Goal: Book appointment/travel/reservation

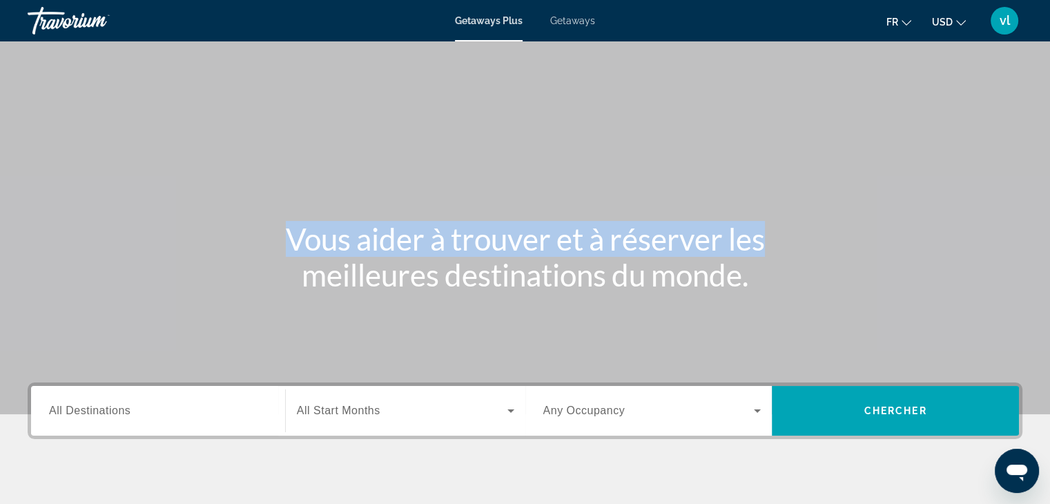
drag, startPoint x: 589, startPoint y: 215, endPoint x: 1058, endPoint y: 240, distance: 469.5
click at [1050, 240] on html "Passer au contenu principal Getaways Plus Getaways fr English Español Français …" at bounding box center [525, 252] width 1050 height 504
click at [954, 17] on button "USD USD ($) MXN (Mex$) CAD (Can$) GBP (£) EUR (€) AUD (A$) NZD (NZ$) CNY (CN¥)" at bounding box center [949, 22] width 34 height 20
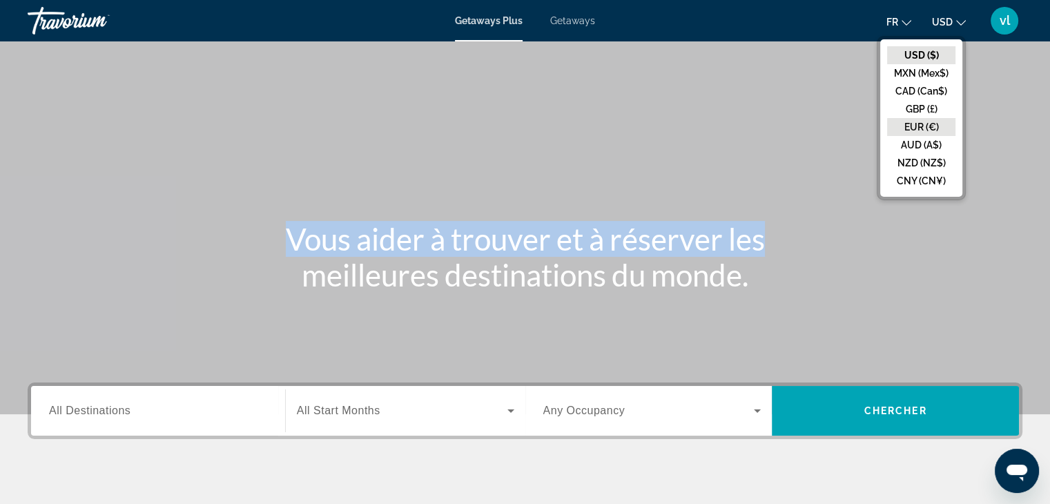
click at [919, 135] on button "EUR (€)" at bounding box center [921, 127] width 68 height 18
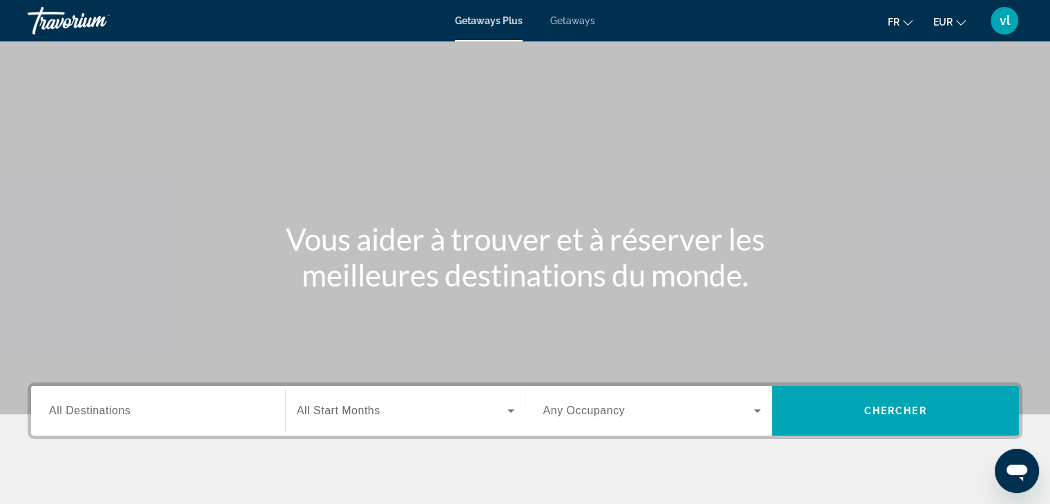
click at [177, 432] on div "Destination All Destinations" at bounding box center [158, 411] width 240 height 50
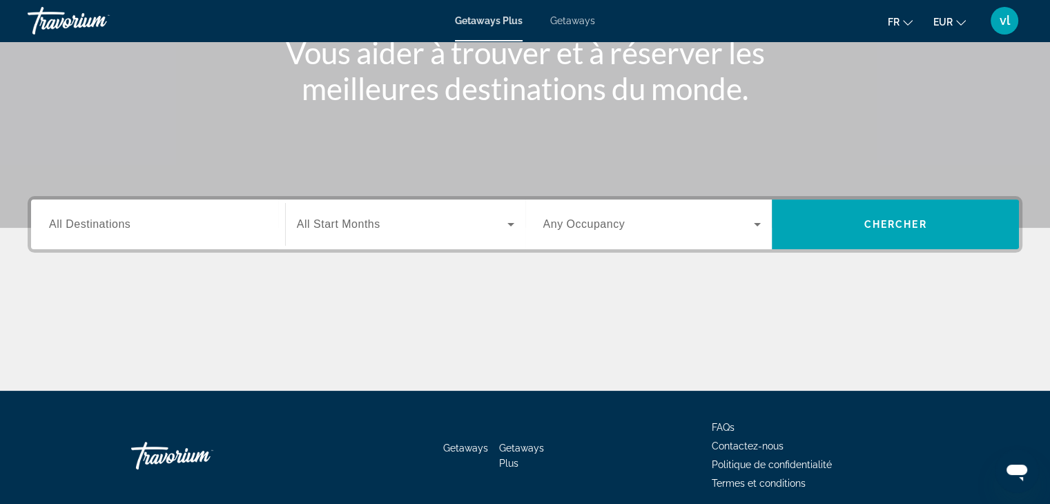
scroll to position [242, 0]
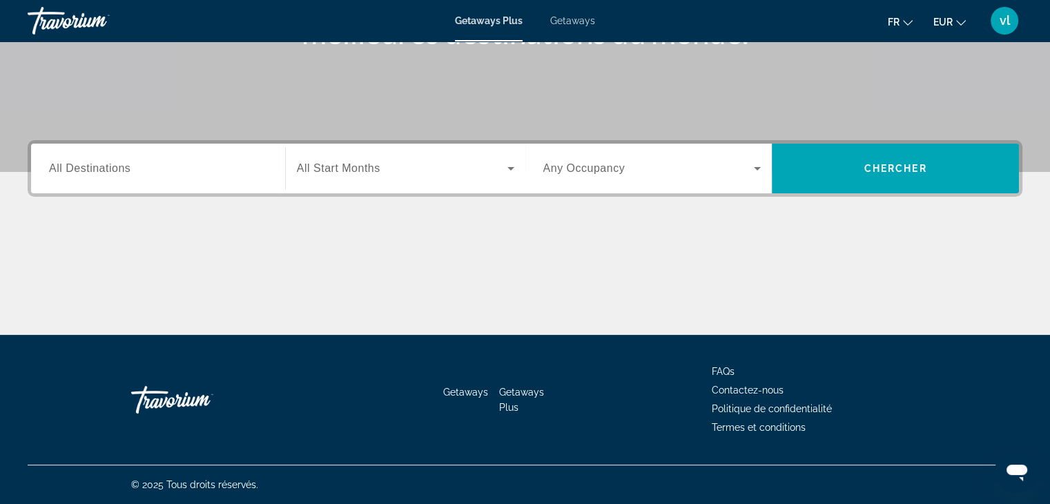
click at [104, 173] on span "All Destinations" at bounding box center [89, 168] width 81 height 12
click at [104, 173] on input "Destination All Destinations" at bounding box center [158, 169] width 218 height 17
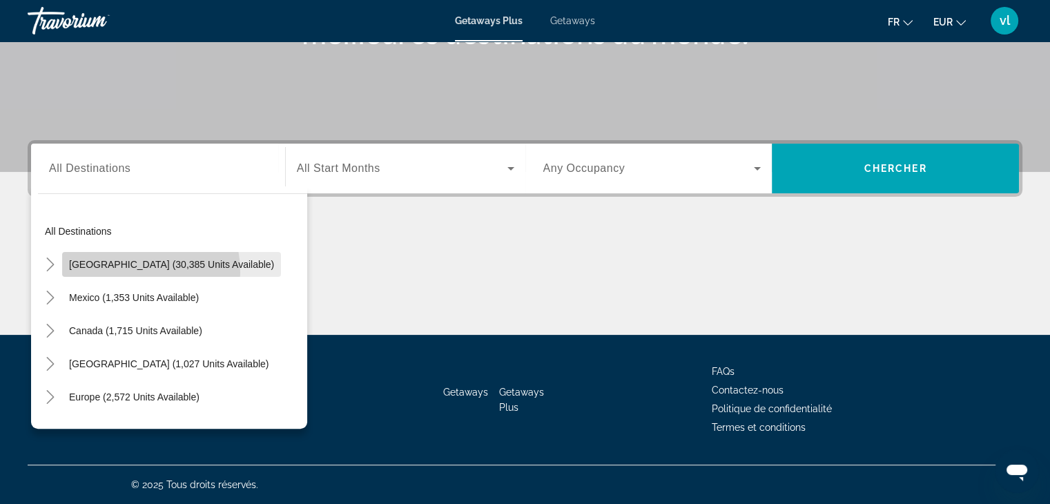
click at [114, 272] on span "Search widget" at bounding box center [171, 264] width 219 height 33
type input "**********"
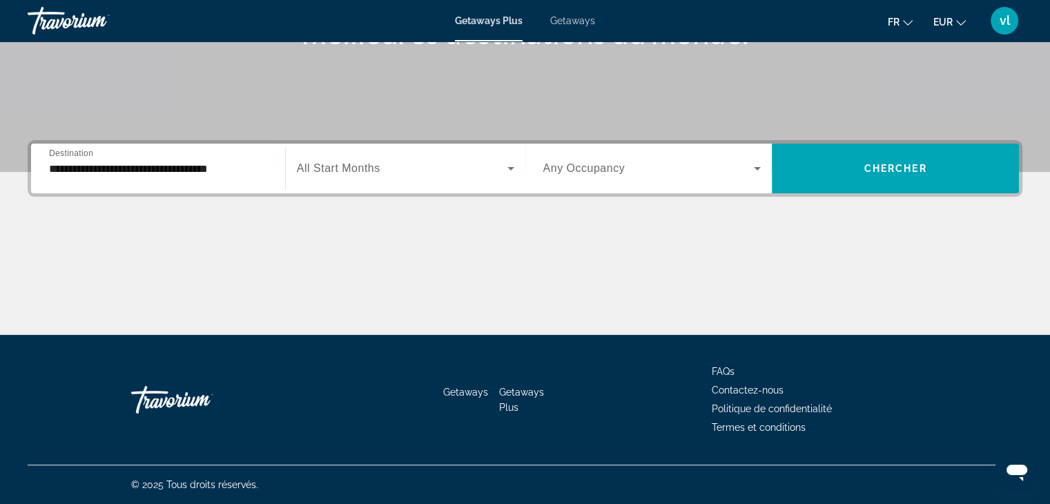
click at [373, 155] on div "Search widget" at bounding box center [405, 168] width 217 height 39
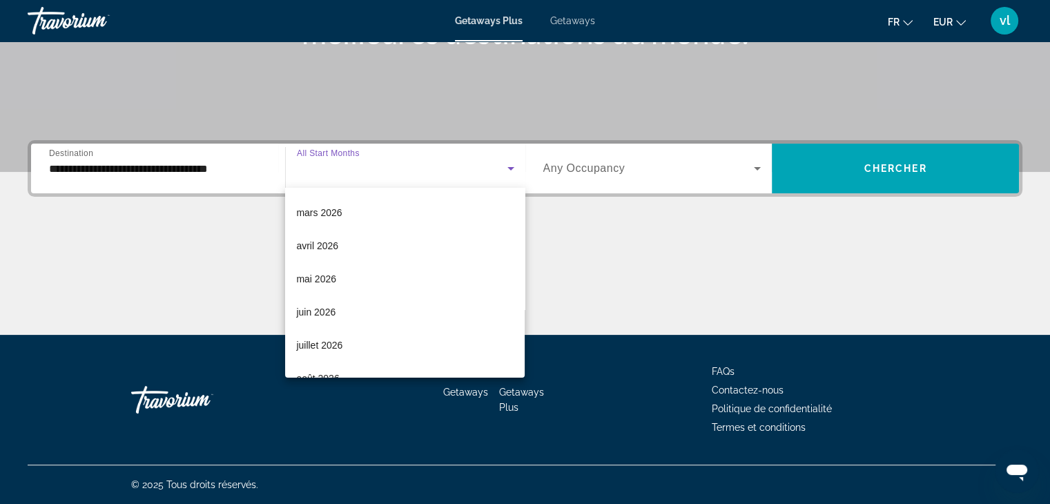
scroll to position [271, 0]
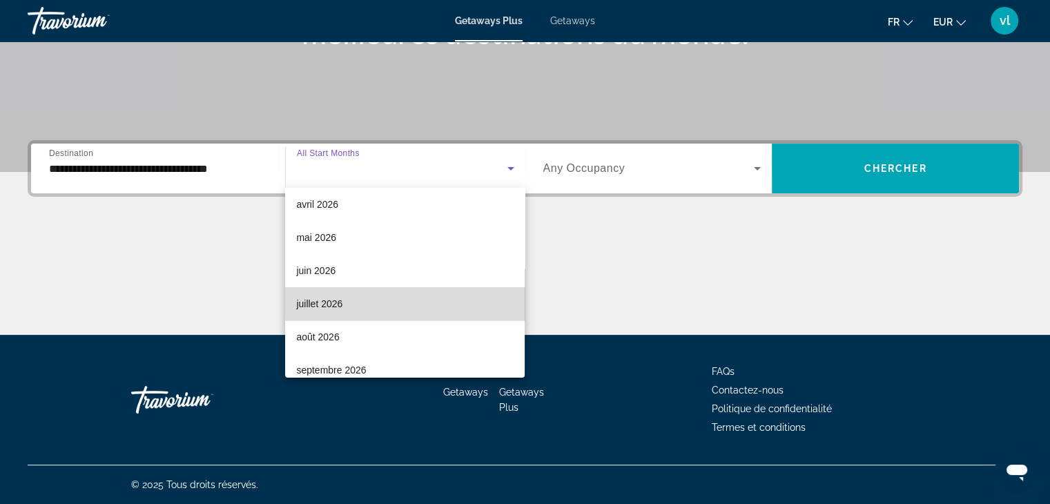
click at [408, 300] on mat-option "juillet 2026" at bounding box center [405, 303] width 240 height 33
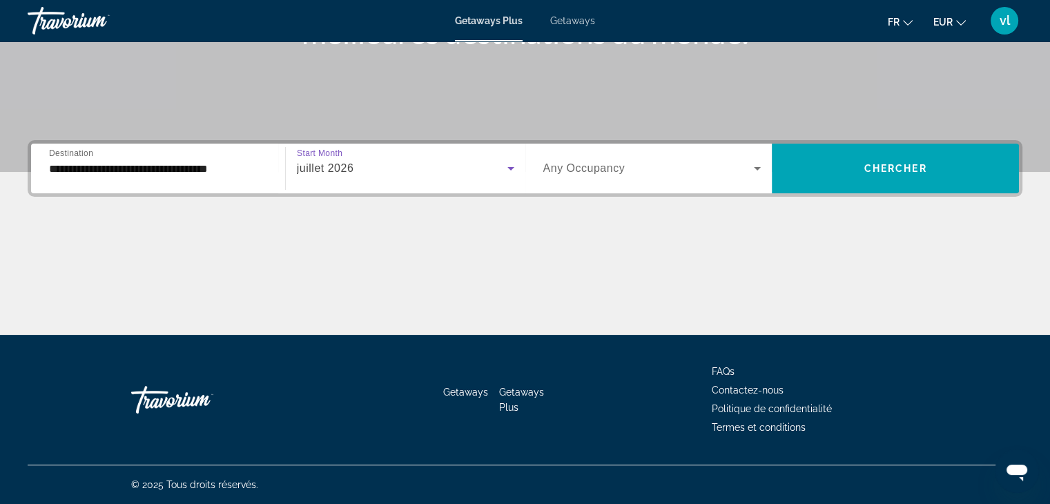
click at [655, 175] on span "Search widget" at bounding box center [648, 168] width 211 height 17
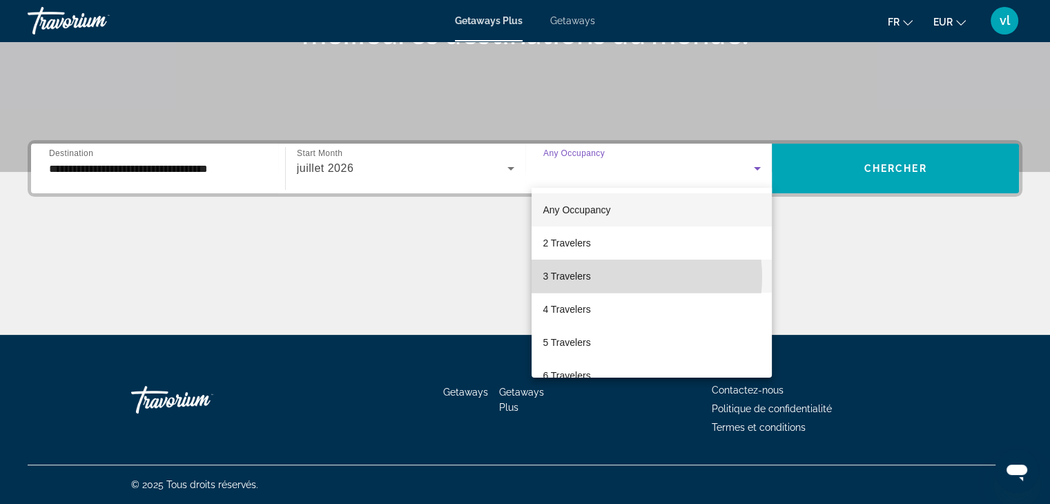
click at [609, 277] on mat-option "3 Travelers" at bounding box center [652, 276] width 240 height 33
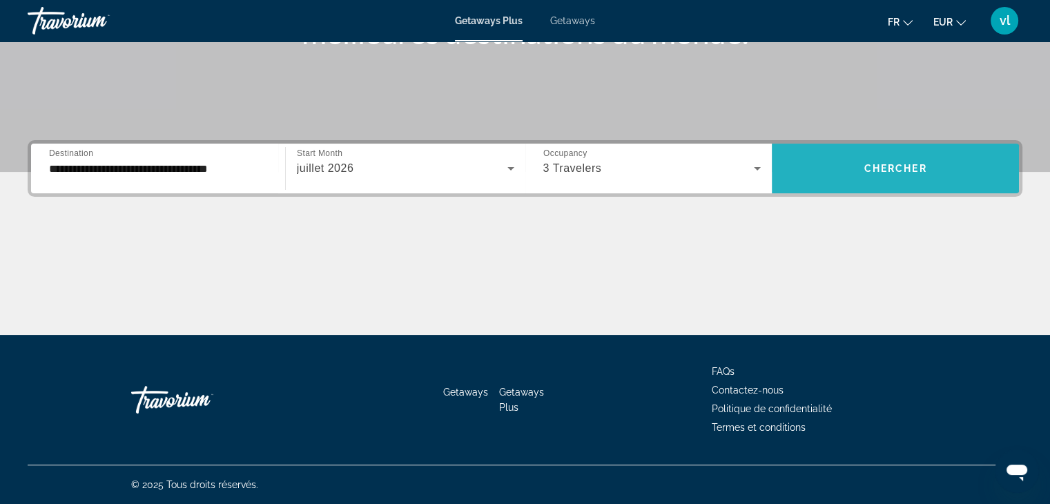
click at [869, 173] on span "Chercher" at bounding box center [895, 168] width 63 height 11
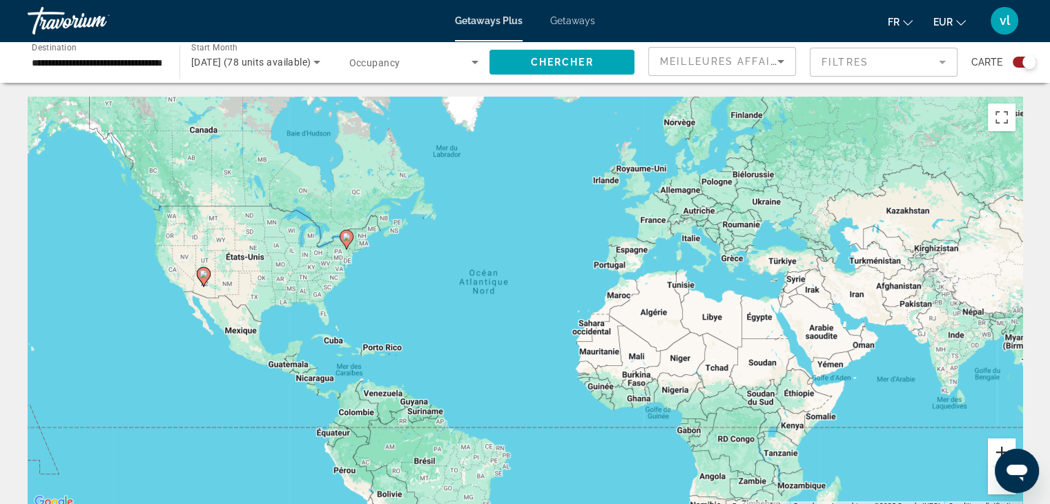
click at [1002, 448] on button "Zoom avant" at bounding box center [1002, 452] width 28 height 28
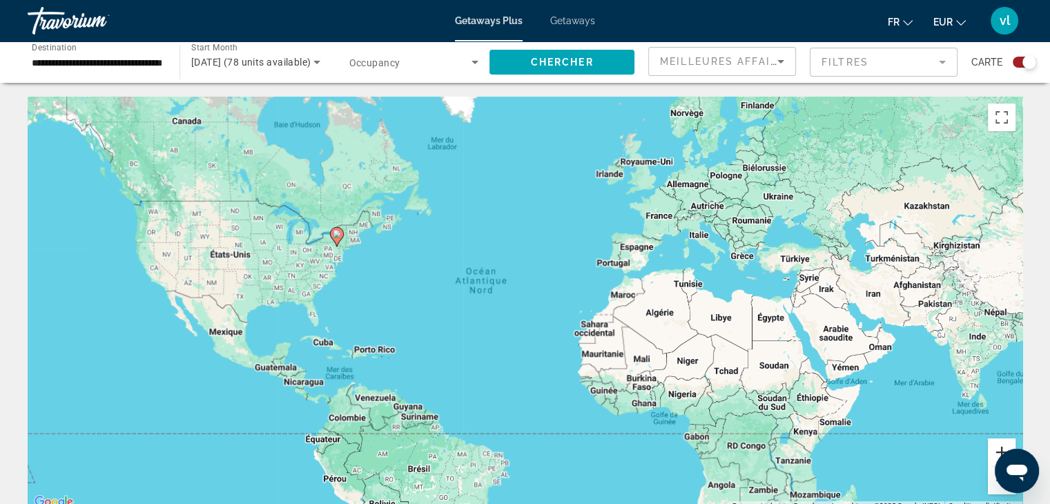
click at [1002, 448] on button "Zoom avant" at bounding box center [1002, 452] width 28 height 28
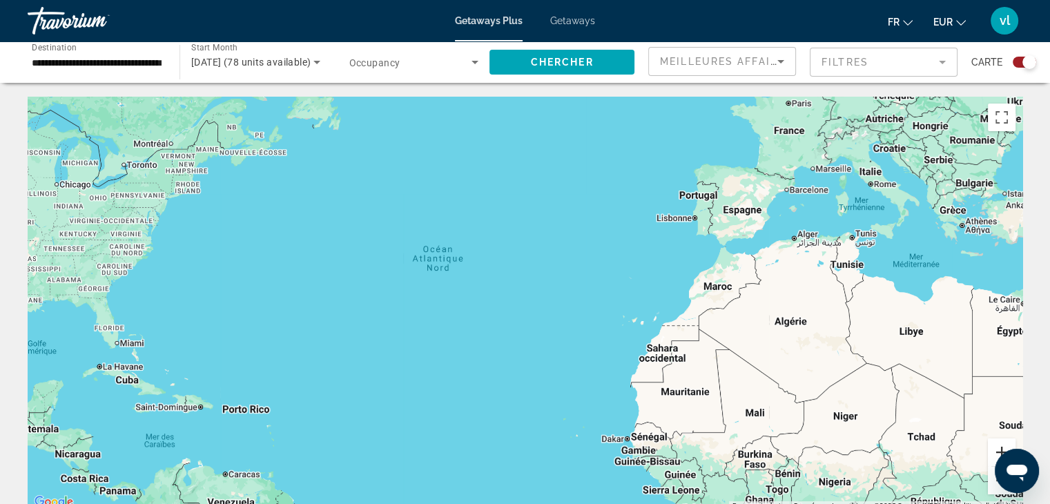
click at [1002, 448] on button "Zoom avant" at bounding box center [1002, 452] width 28 height 28
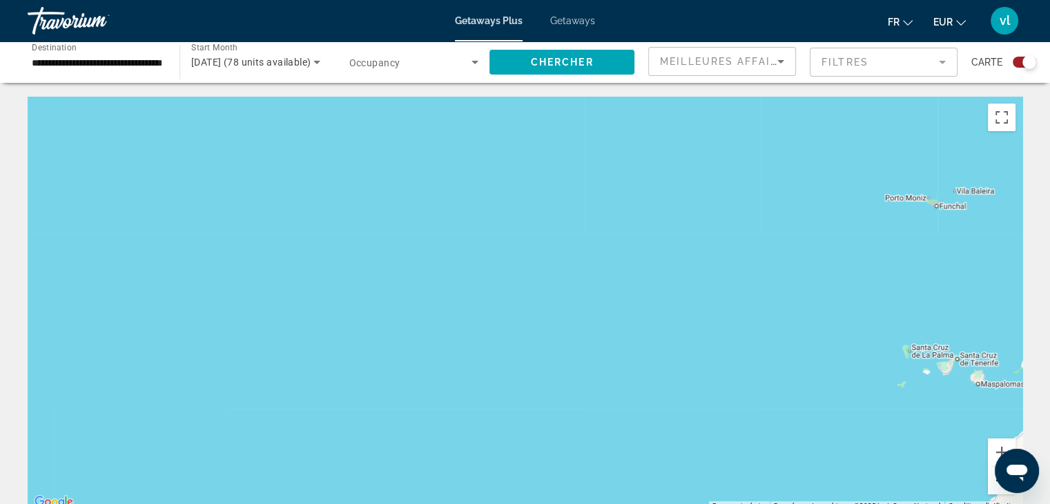
click at [992, 484] on button "Zoom arrière" at bounding box center [1002, 481] width 28 height 28
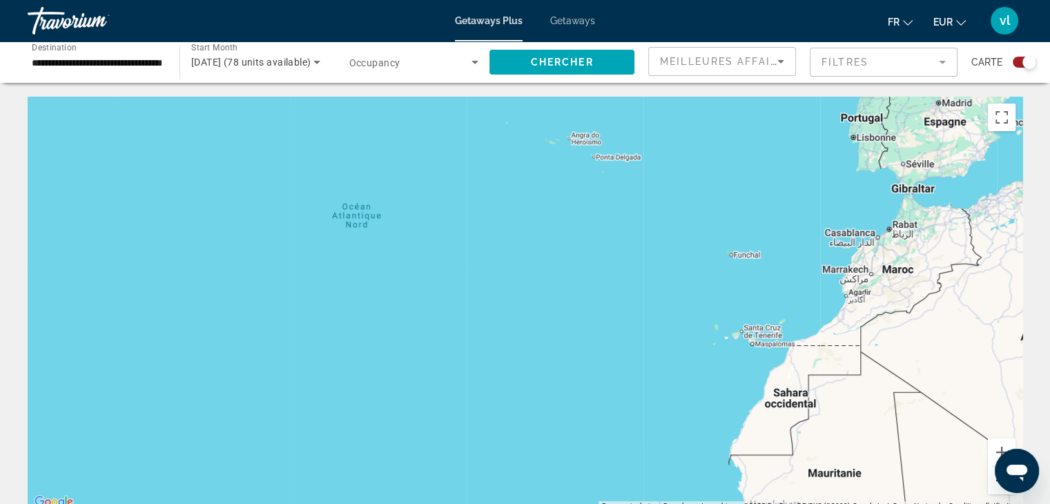
click at [992, 484] on button "Zoom arrière" at bounding box center [1002, 481] width 28 height 28
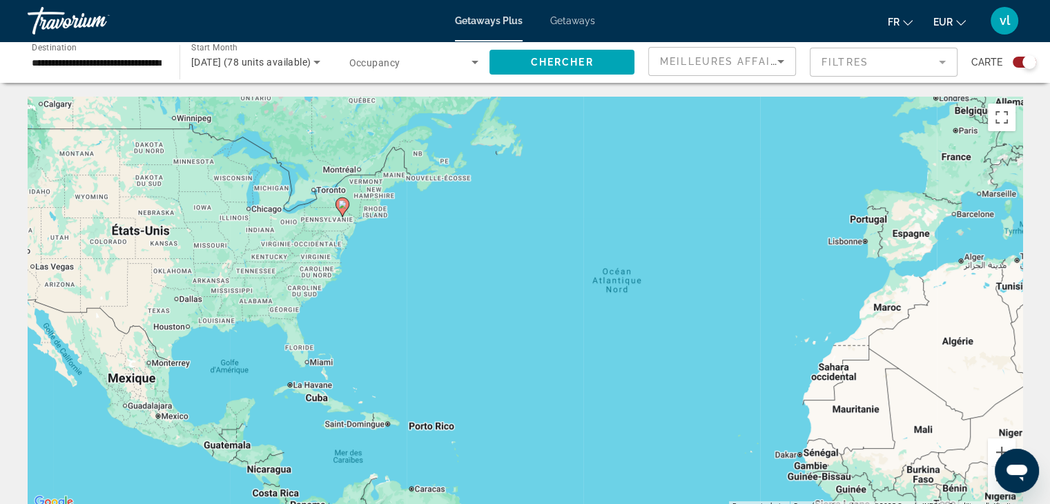
drag, startPoint x: 176, startPoint y: 354, endPoint x: 358, endPoint y: 375, distance: 182.9
click at [358, 375] on div "Pour activer le glissement avec le clavier, appuyez sur Alt+Entrée. Une fois ce…" at bounding box center [525, 304] width 995 height 414
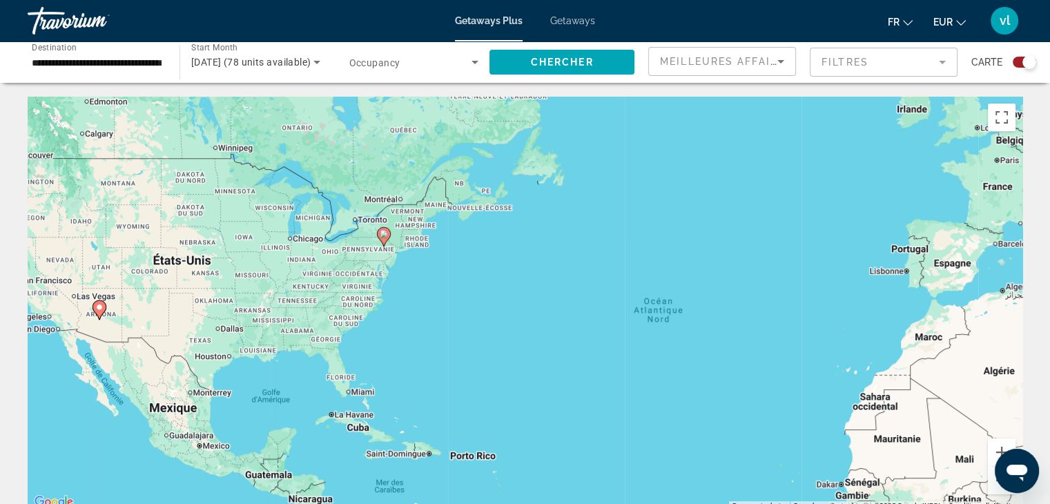
drag, startPoint x: 362, startPoint y: 385, endPoint x: 400, endPoint y: 408, distance: 44.6
click at [400, 408] on div "Pour activer le glissement avec le clavier, appuyez sur Alt+Entrée. Une fois ce…" at bounding box center [525, 304] width 995 height 414
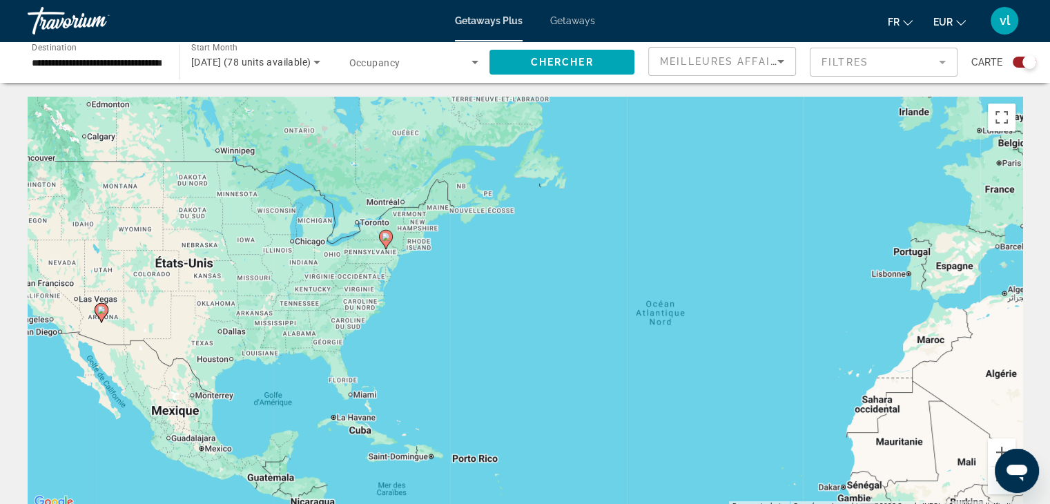
click at [104, 320] on gmp-advanced-marker "Main content" at bounding box center [102, 312] width 14 height 21
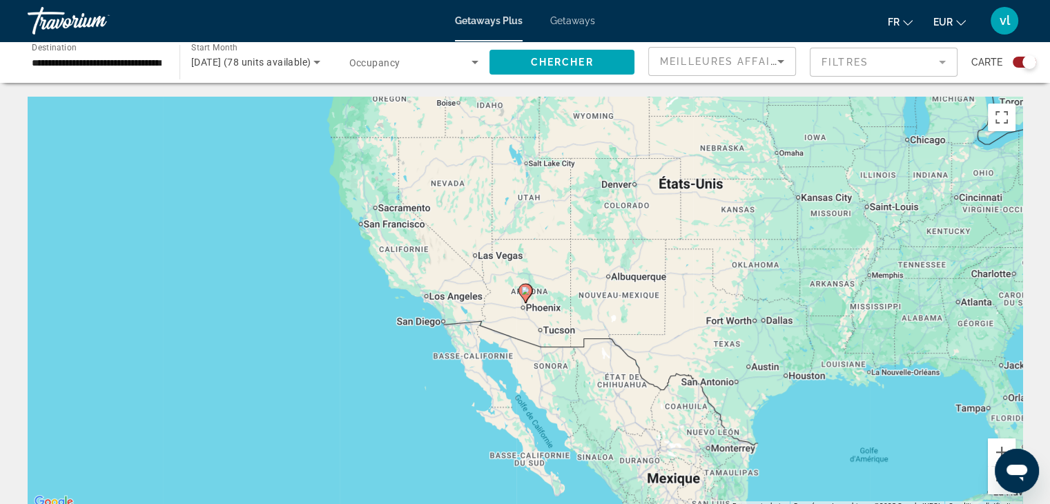
click at [572, 23] on span "Getaways" at bounding box center [572, 20] width 45 height 11
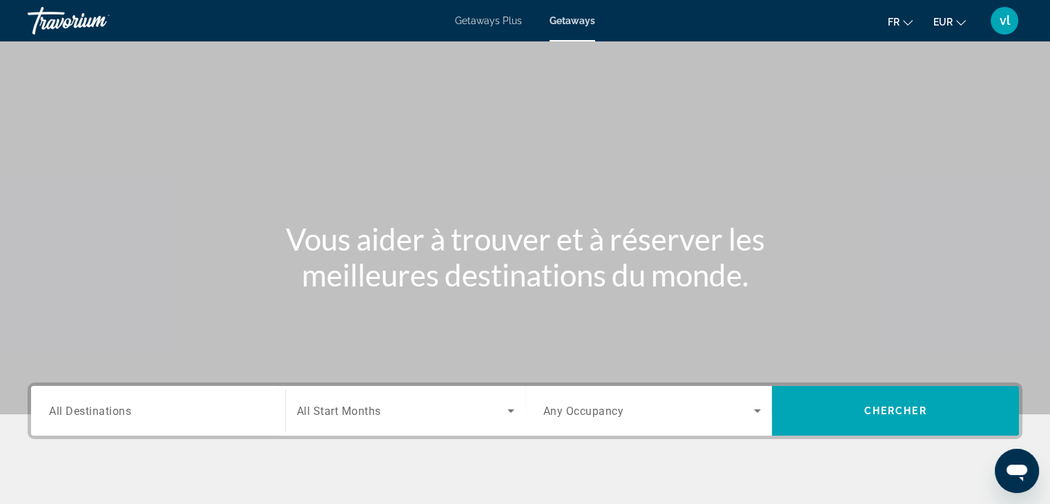
drag, startPoint x: 133, startPoint y: 397, endPoint x: 127, endPoint y: 415, distance: 19.0
click at [127, 415] on div "Destination All Destinations" at bounding box center [158, 410] width 218 height 39
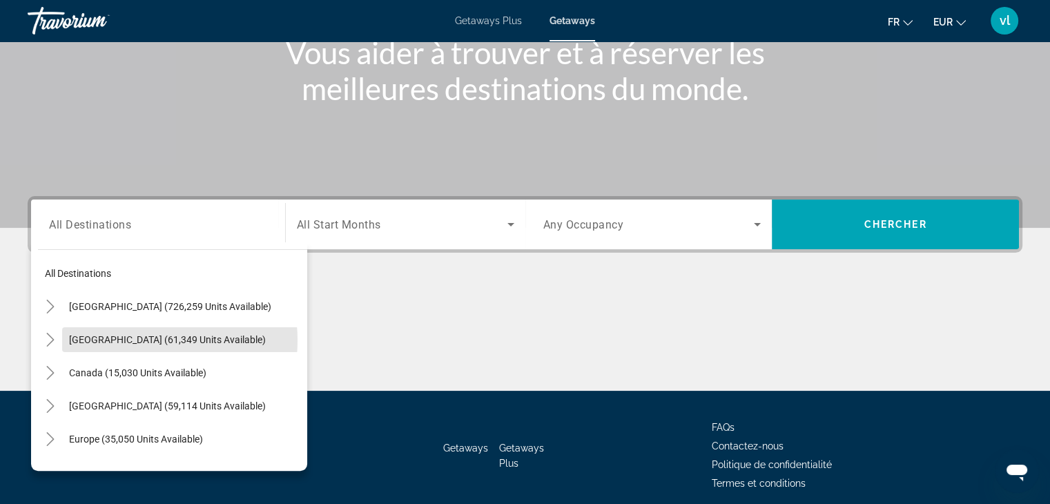
scroll to position [242, 0]
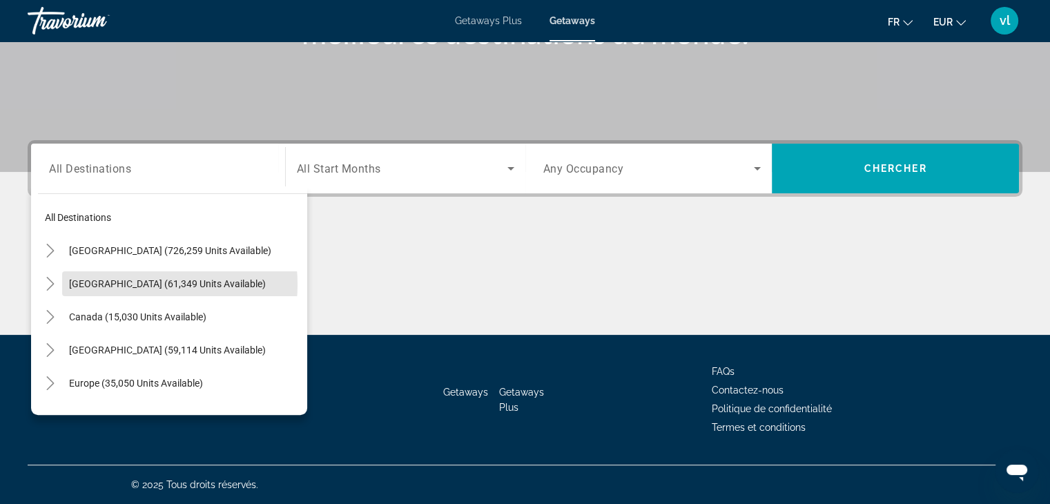
click at [127, 262] on div "Passer au contenu principal Getaways Plus Getaways fr English Español Français …" at bounding box center [525, 10] width 1050 height 504
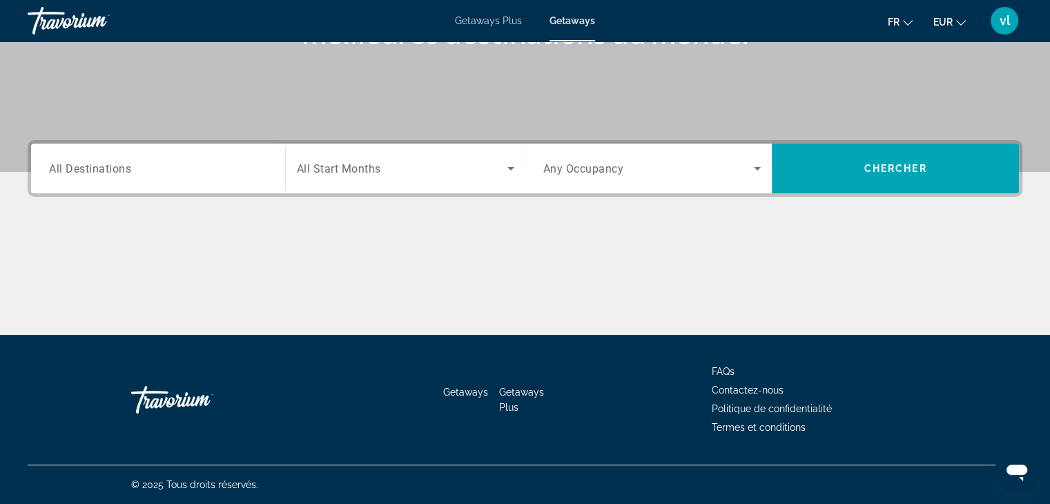
click at [160, 180] on div "Search widget" at bounding box center [158, 168] width 218 height 39
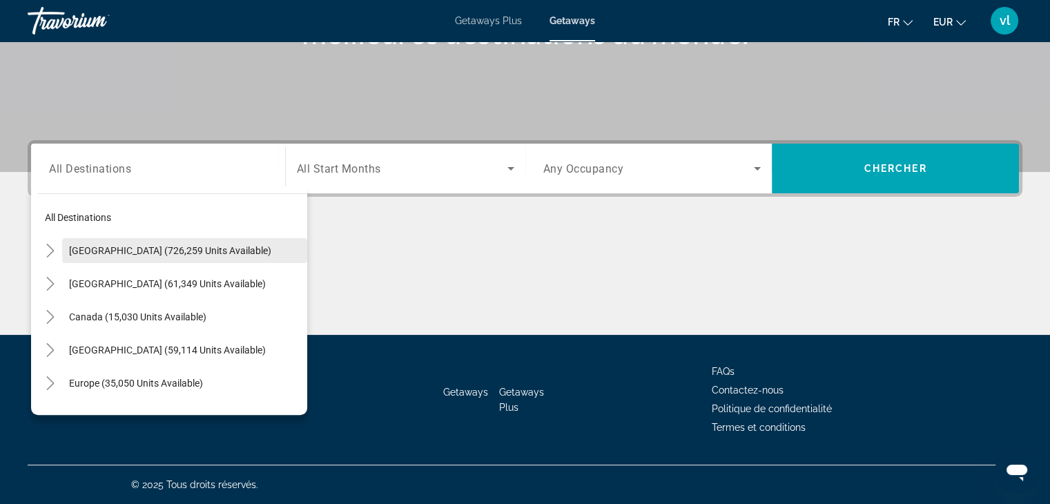
drag, startPoint x: 160, startPoint y: 180, endPoint x: 146, endPoint y: 249, distance: 70.4
click at [146, 193] on div "Destination All Destinations All destinations [GEOGRAPHIC_DATA] (726,259 units …" at bounding box center [158, 169] width 240 height 50
click at [146, 249] on span "[GEOGRAPHIC_DATA] (726,259 units available)" at bounding box center [170, 250] width 202 height 11
type input "**********"
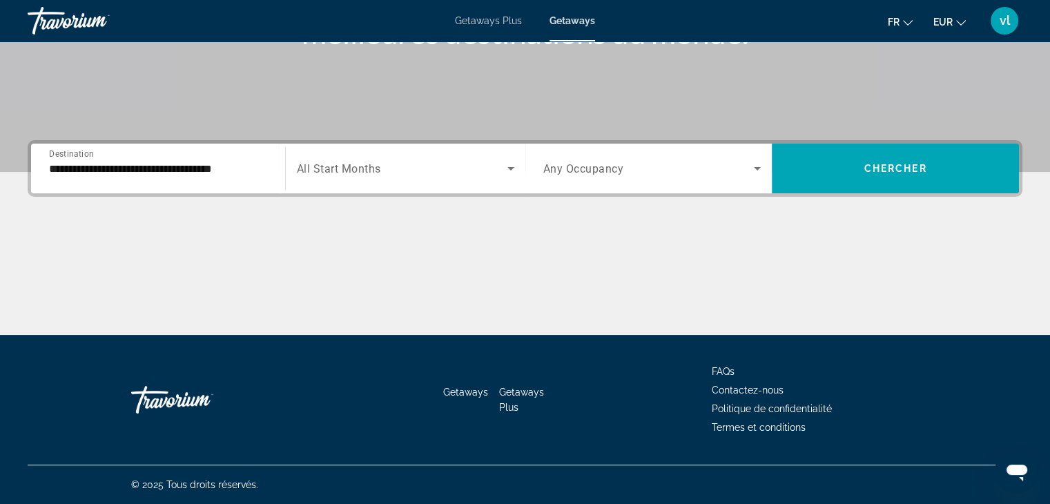
click at [318, 179] on div "Search widget" at bounding box center [405, 168] width 217 height 39
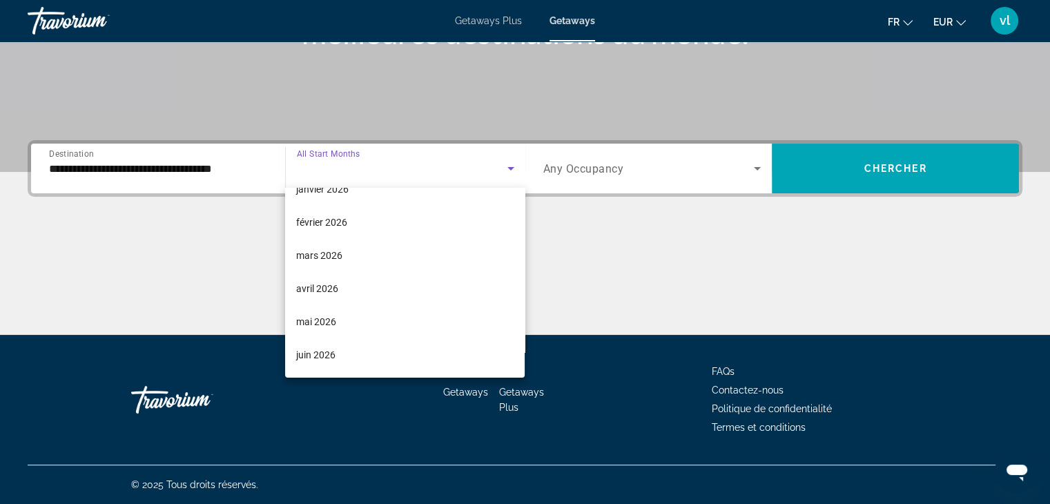
scroll to position [194, 0]
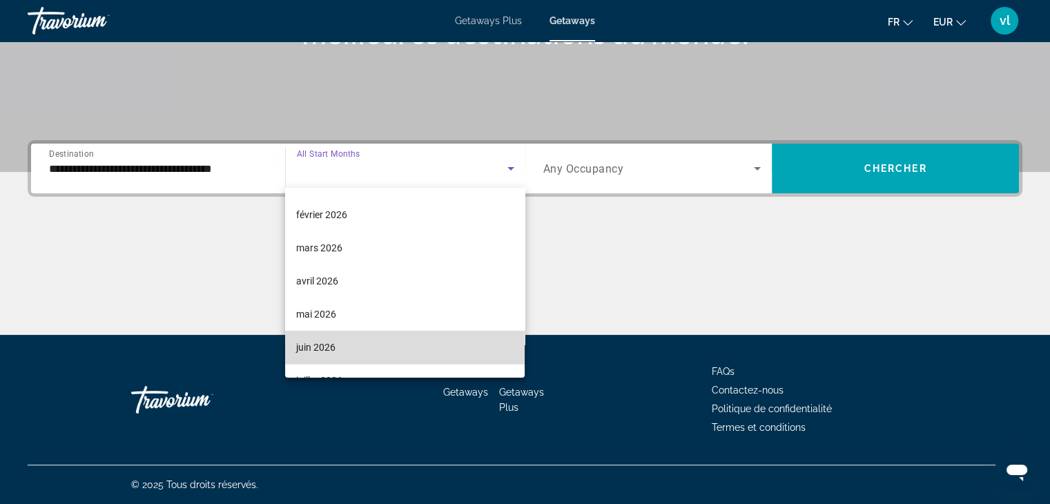
click at [429, 339] on mat-option "juin 2026" at bounding box center [405, 347] width 240 height 33
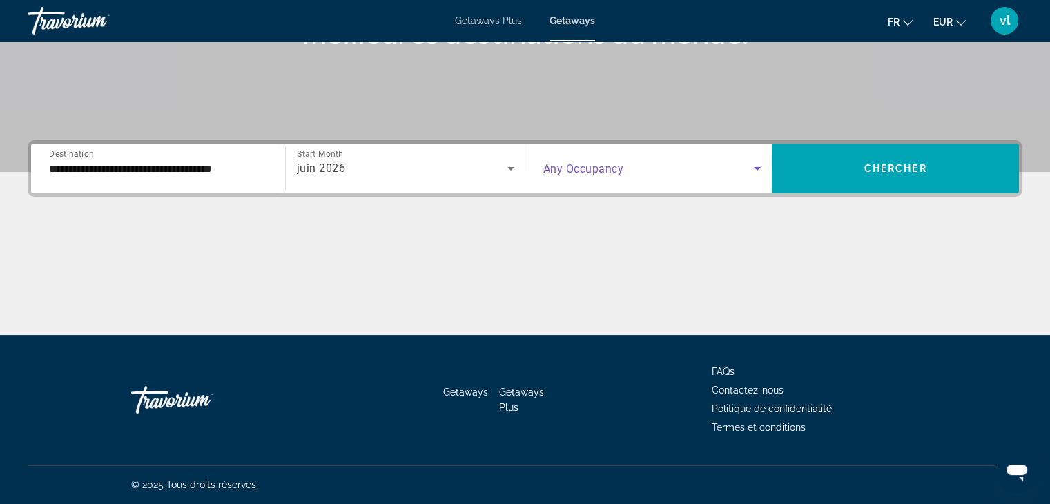
click at [657, 166] on span "Search widget" at bounding box center [648, 168] width 211 height 17
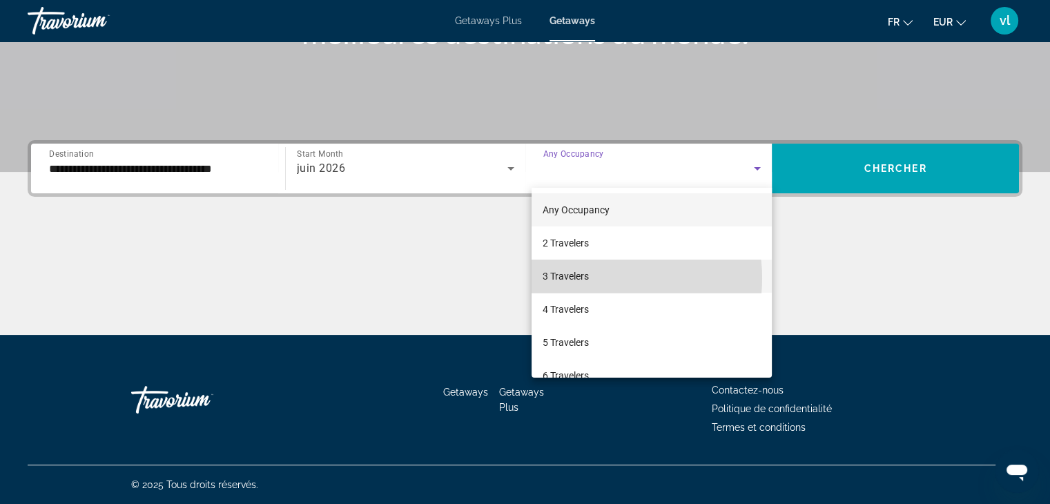
click at [588, 278] on span "3 Travelers" at bounding box center [566, 276] width 46 height 17
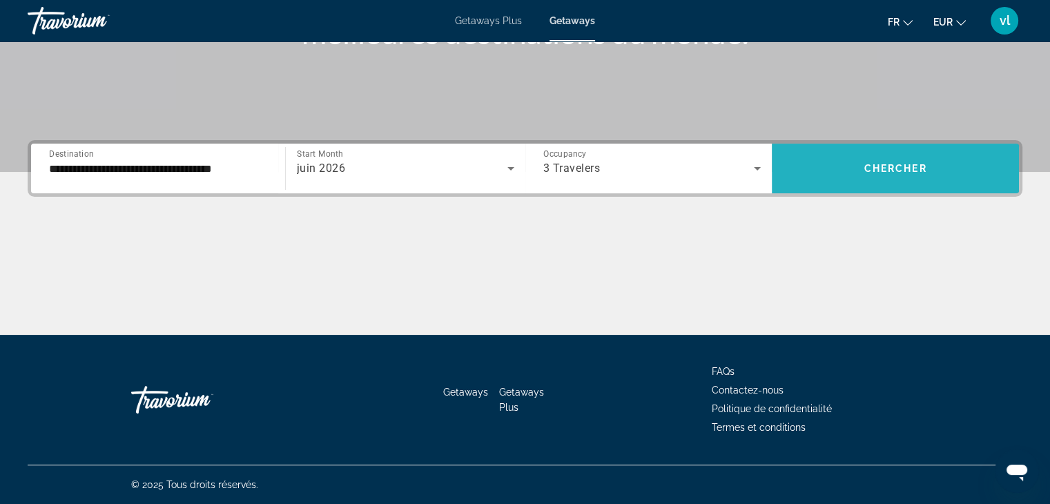
click at [890, 173] on span "Chercher" at bounding box center [895, 168] width 63 height 11
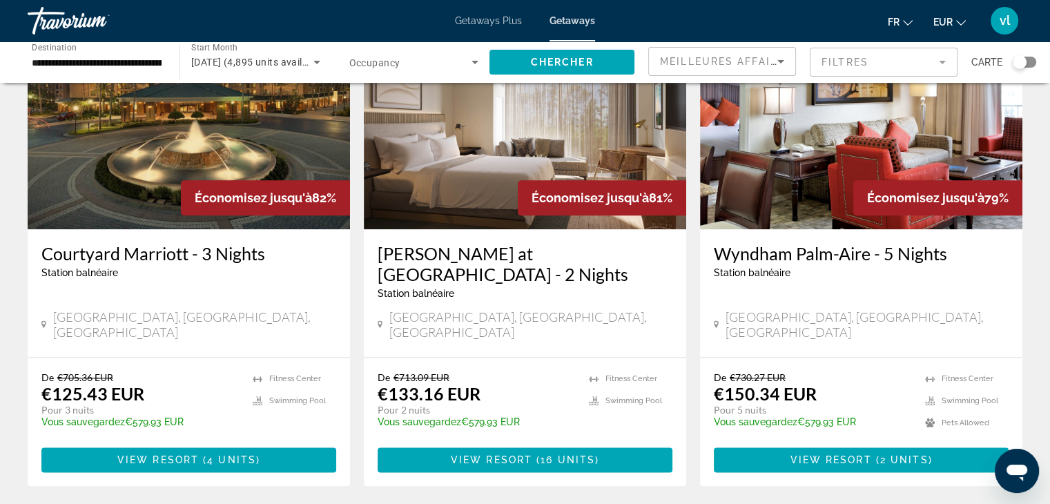
scroll to position [1699, 0]
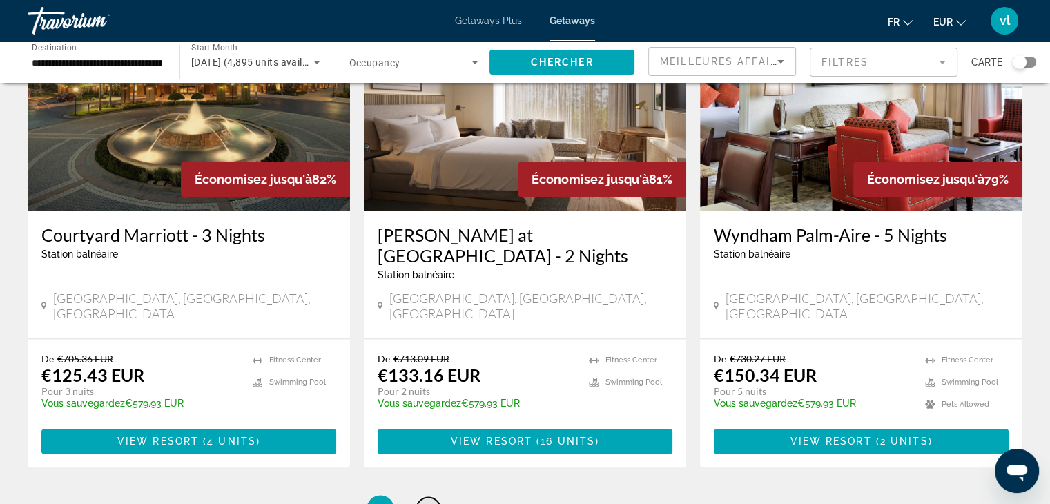
click at [423, 497] on link "page 2" at bounding box center [428, 509] width 24 height 24
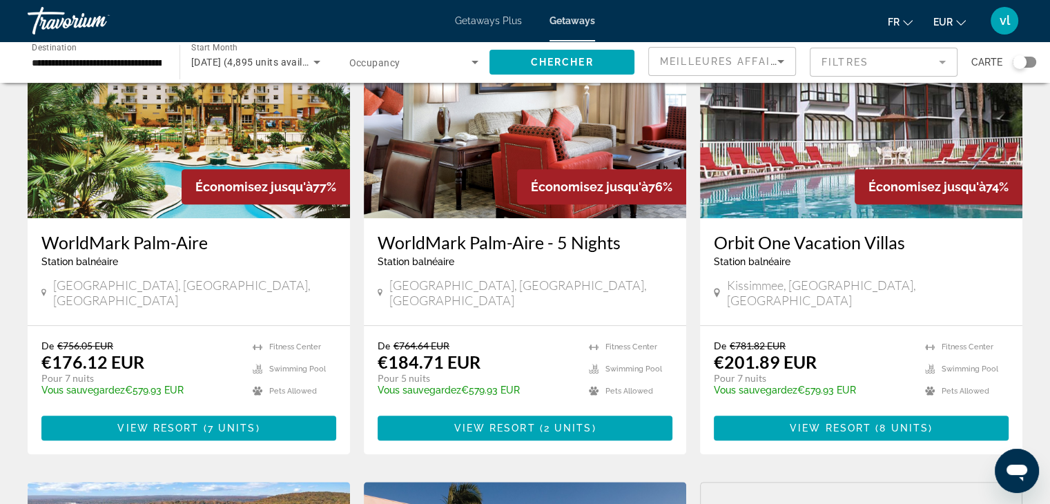
scroll to position [644, 0]
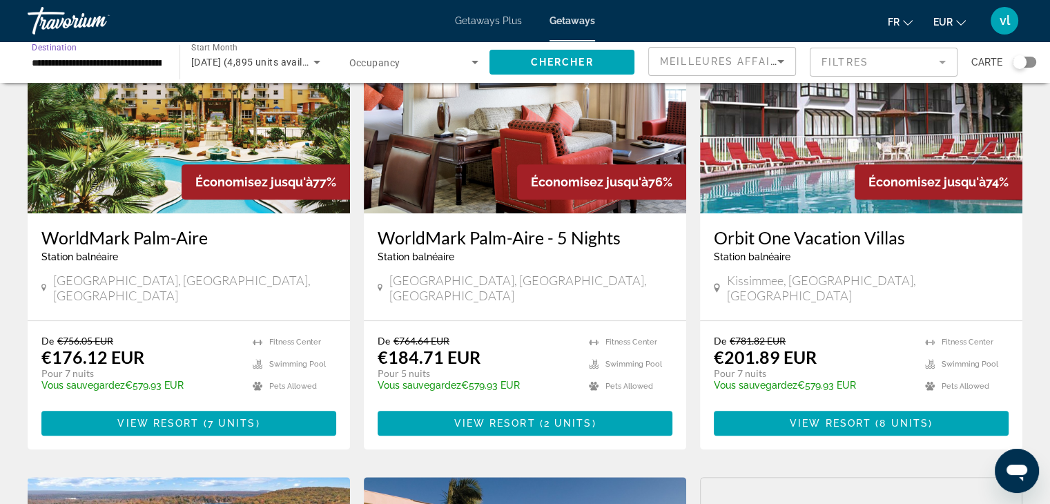
click at [138, 62] on input "**********" at bounding box center [97, 63] width 130 height 17
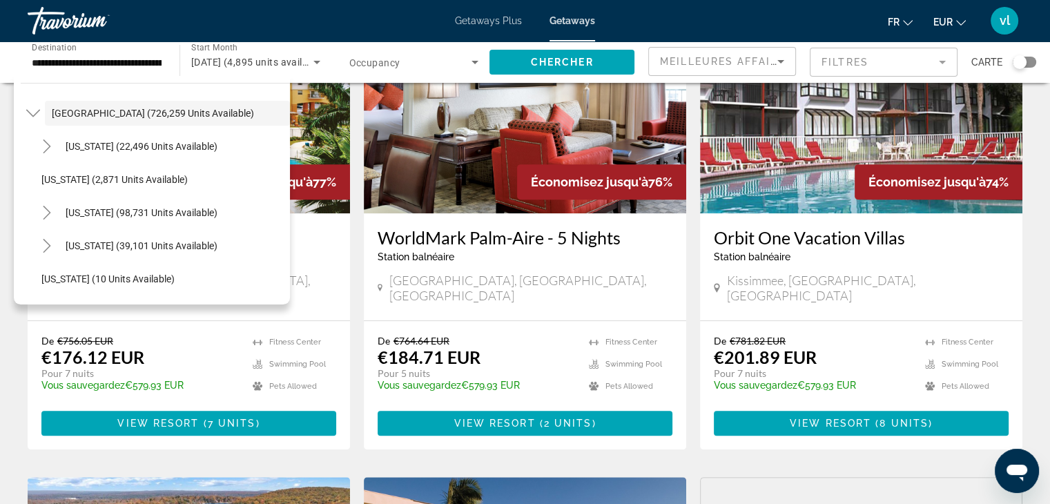
scroll to position [38, 0]
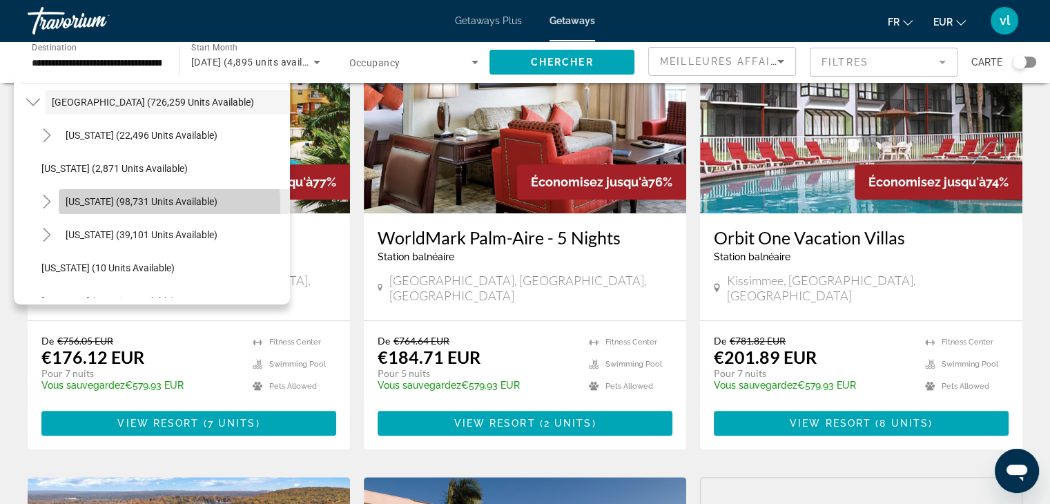
click at [107, 205] on span "[US_STATE] (98,731 units available)" at bounding box center [142, 201] width 152 height 11
type input "**********"
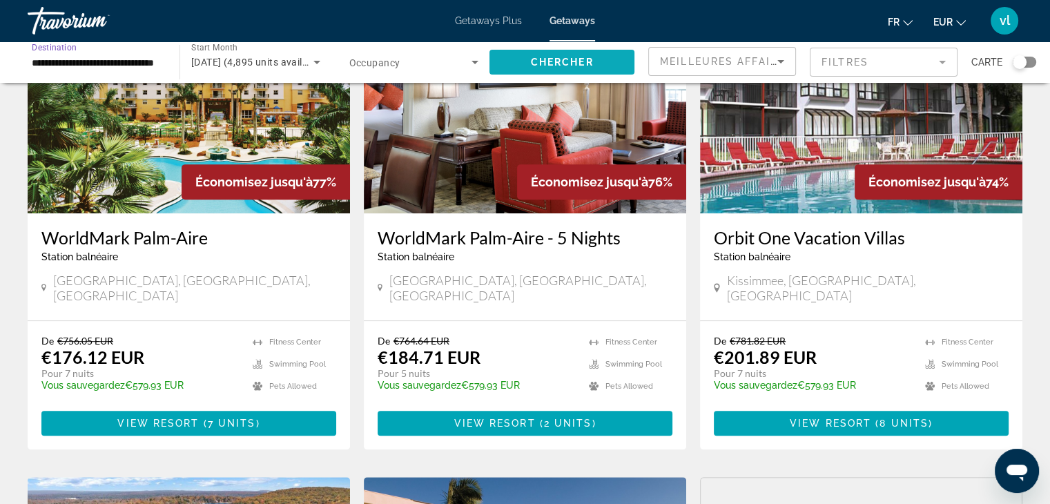
click at [581, 57] on span "Chercher" at bounding box center [562, 62] width 63 height 11
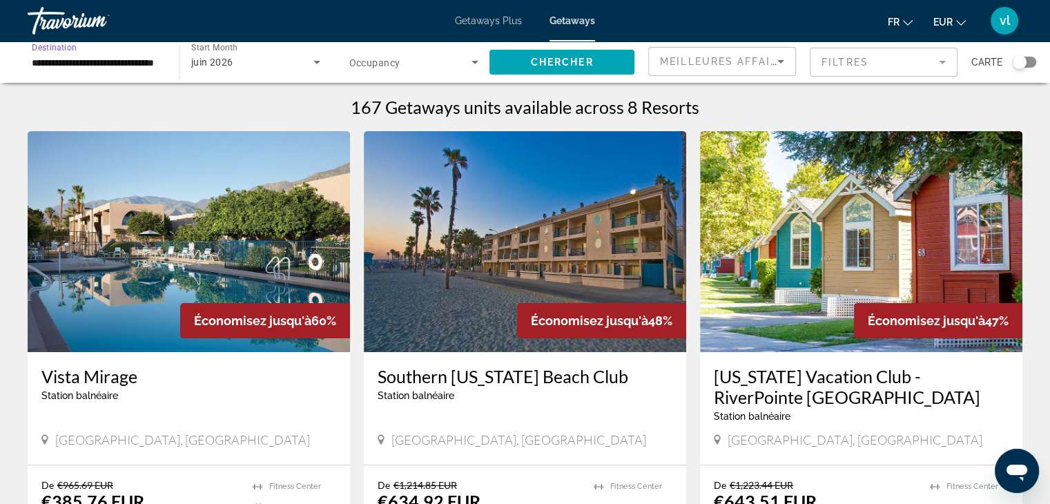
click at [139, 63] on input "**********" at bounding box center [97, 63] width 130 height 17
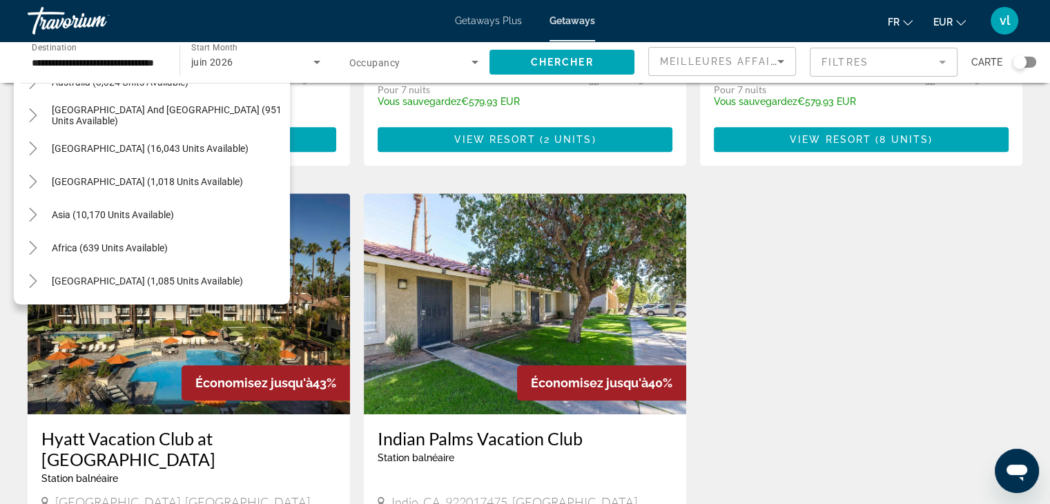
scroll to position [943, 0]
